Goal: Transaction & Acquisition: Book appointment/travel/reservation

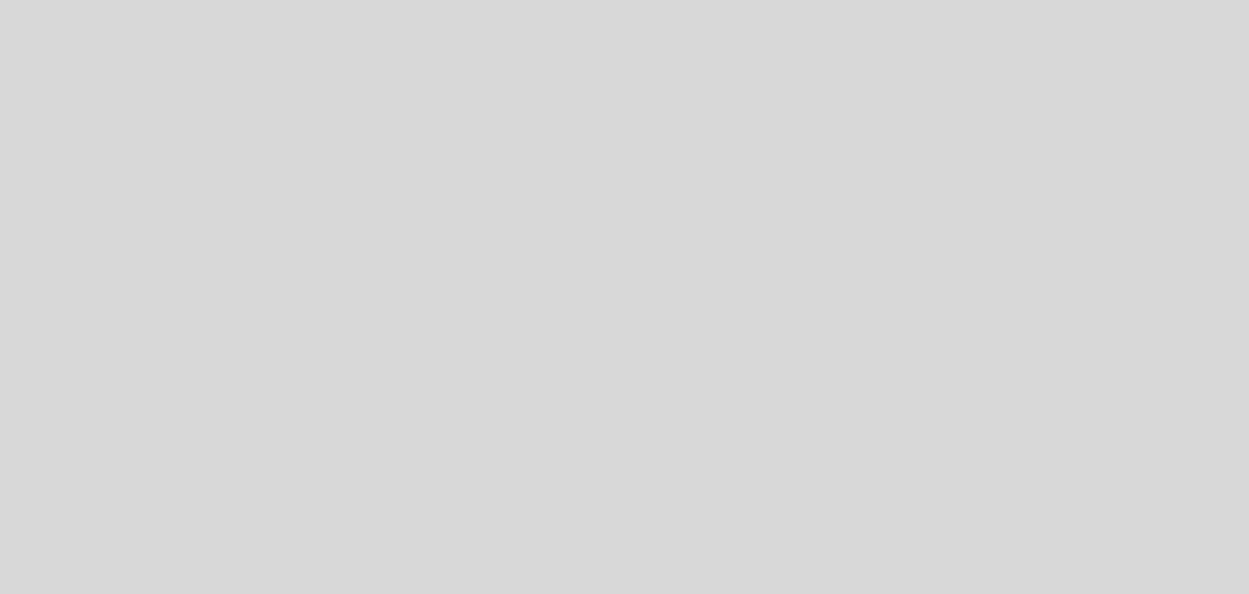
select select "es"
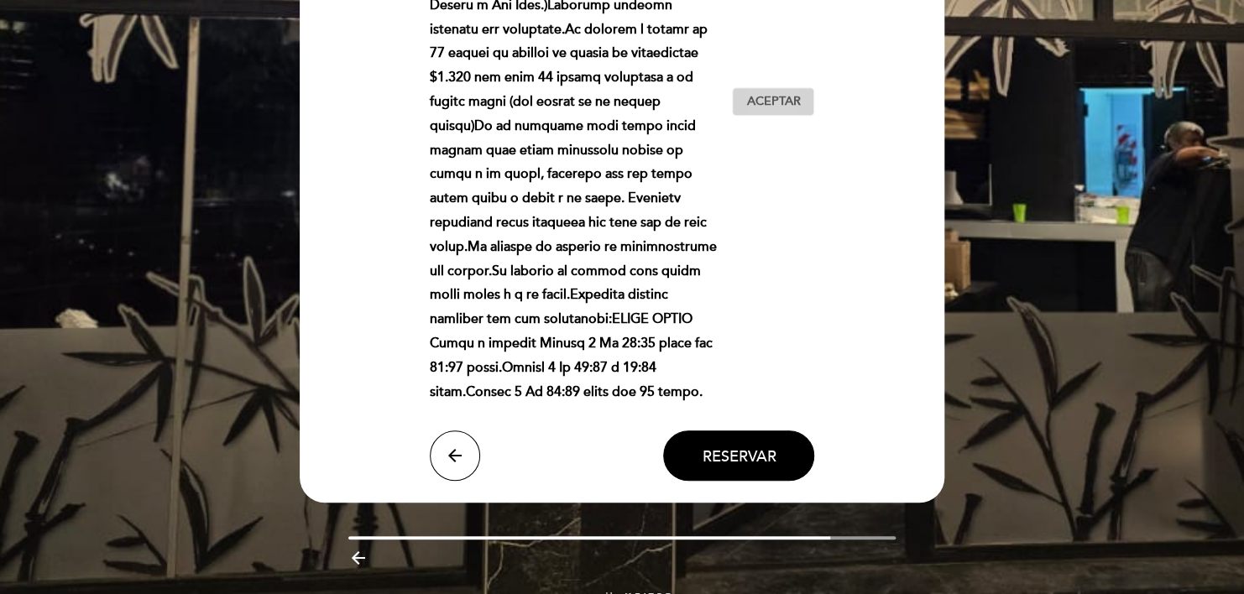
scroll to position [558, 0]
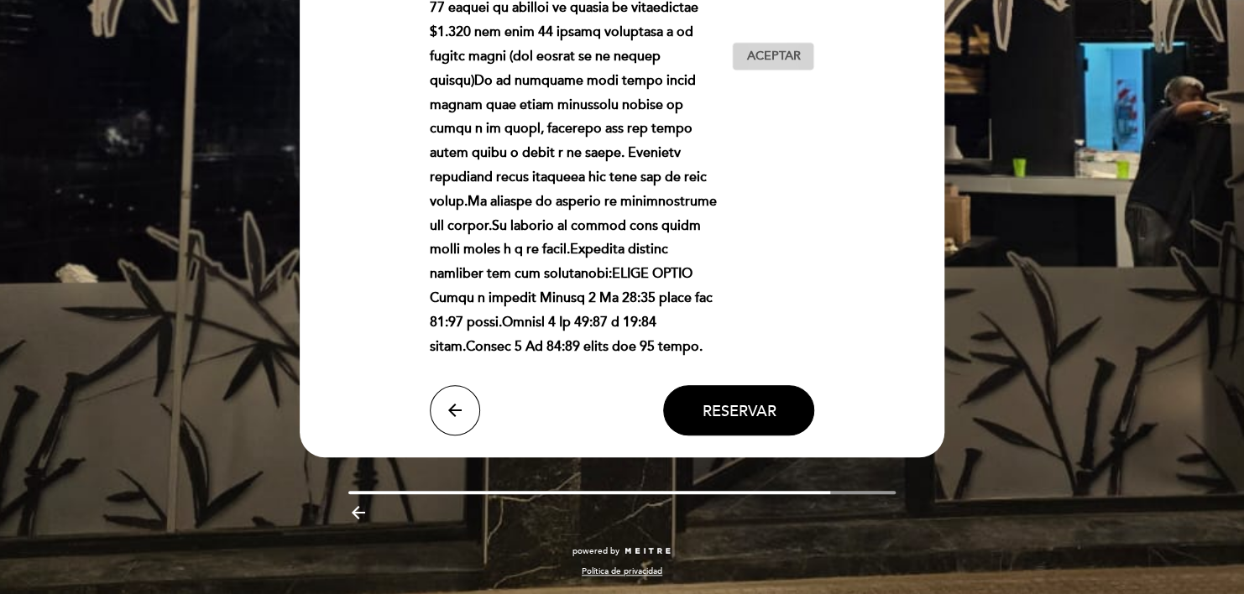
click at [792, 58] on span "Aceptar" at bounding box center [773, 57] width 54 height 18
click at [754, 410] on span "Reservar" at bounding box center [739, 411] width 74 height 18
click at [742, 412] on span "Reservar" at bounding box center [739, 411] width 74 height 18
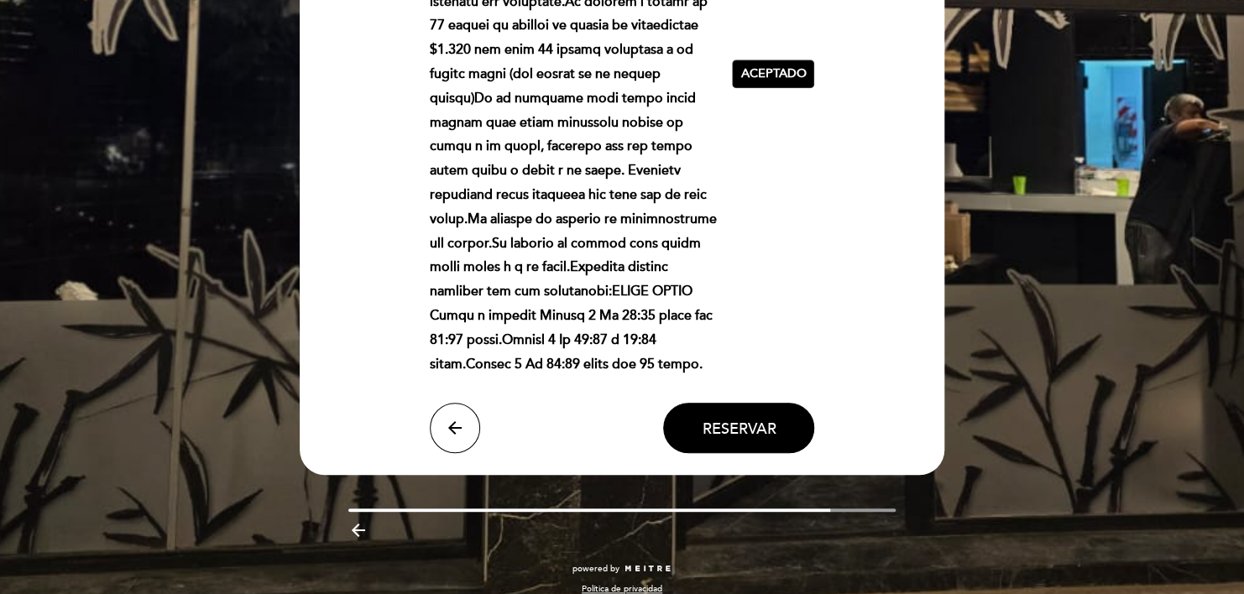
scroll to position [554, 0]
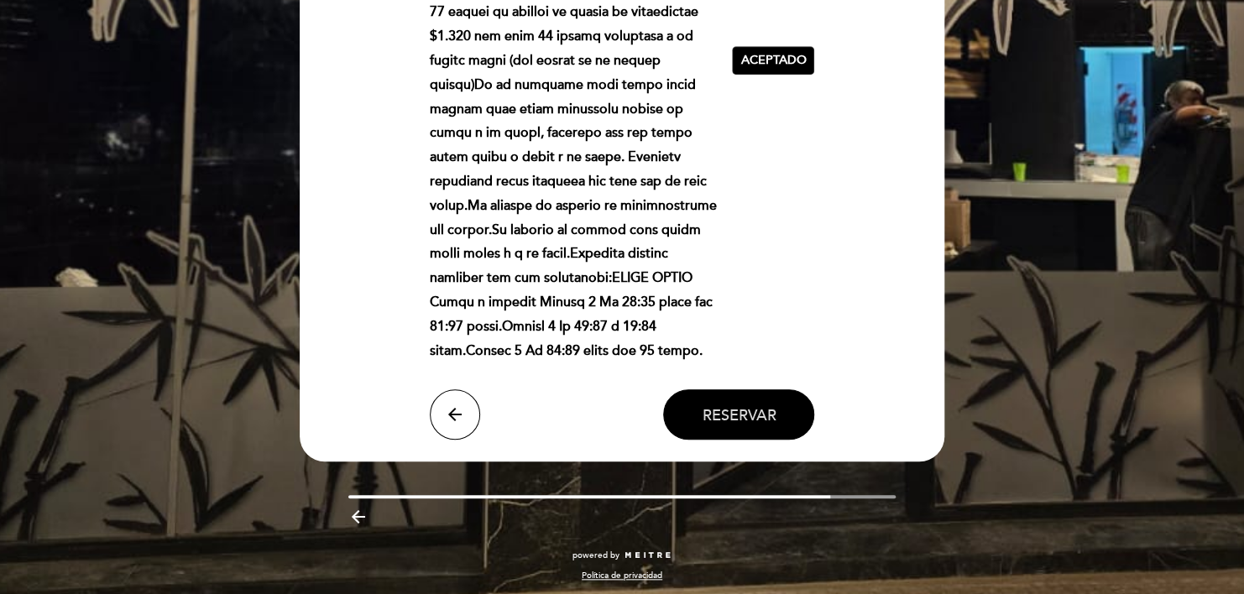
click at [709, 396] on button "Reservar" at bounding box center [738, 415] width 151 height 50
click at [739, 411] on span "Reservar" at bounding box center [739, 415] width 74 height 18
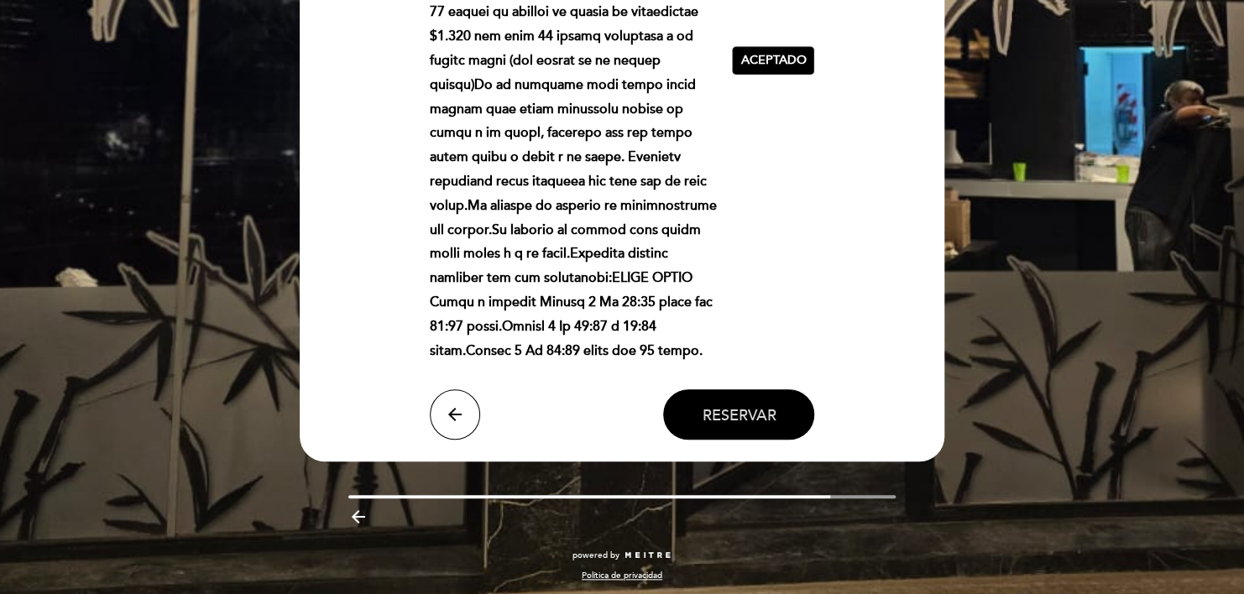
click at [739, 411] on span "Reservar" at bounding box center [739, 415] width 74 height 18
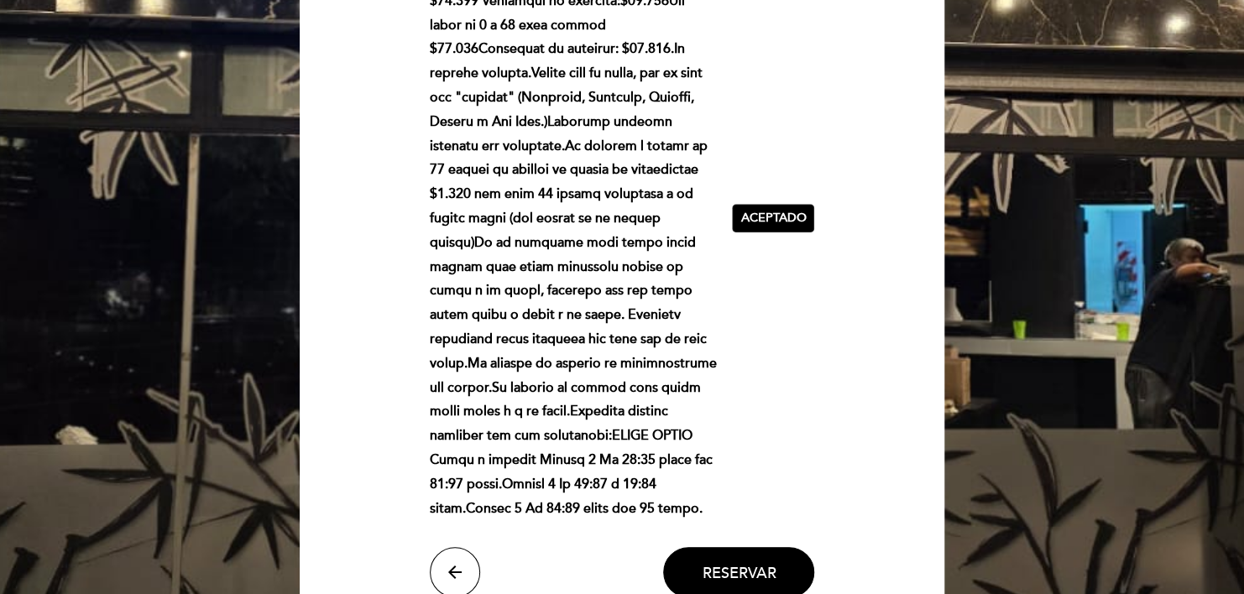
scroll to position [398, 0]
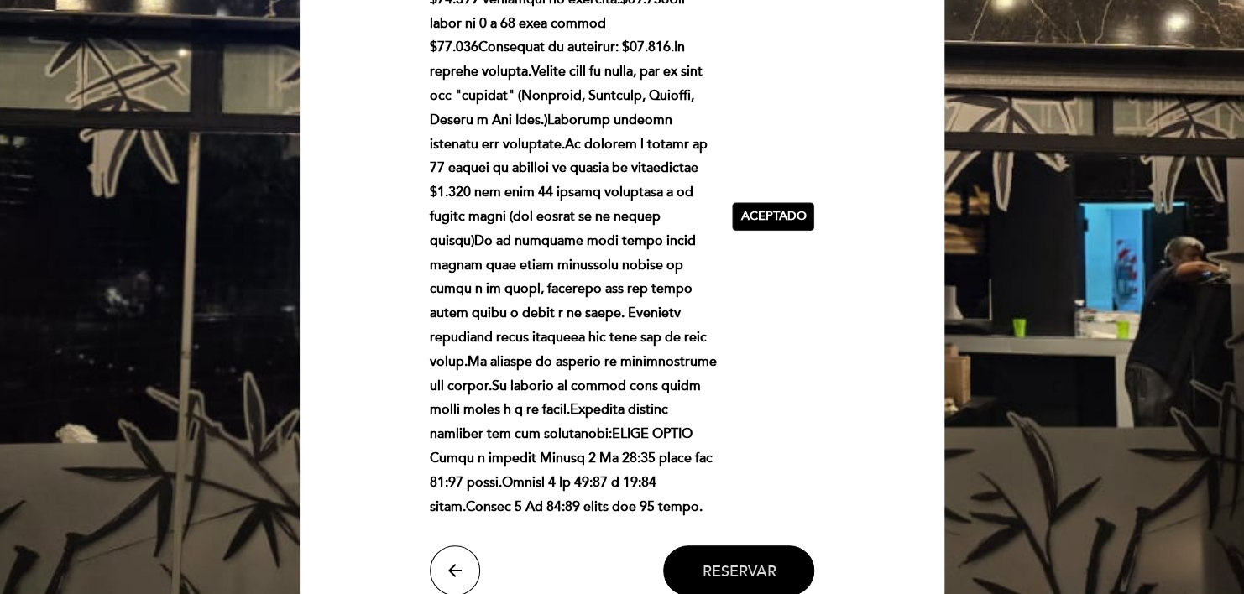
click at [734, 576] on span "Reservar" at bounding box center [739, 571] width 74 height 18
click at [759, 212] on span "Aceptado" at bounding box center [772, 217] width 65 height 18
click at [759, 212] on span "Aceptar" at bounding box center [773, 217] width 54 height 18
click at [739, 557] on button "Reservar" at bounding box center [738, 571] width 151 height 50
